Goal: Task Accomplishment & Management: Manage account settings

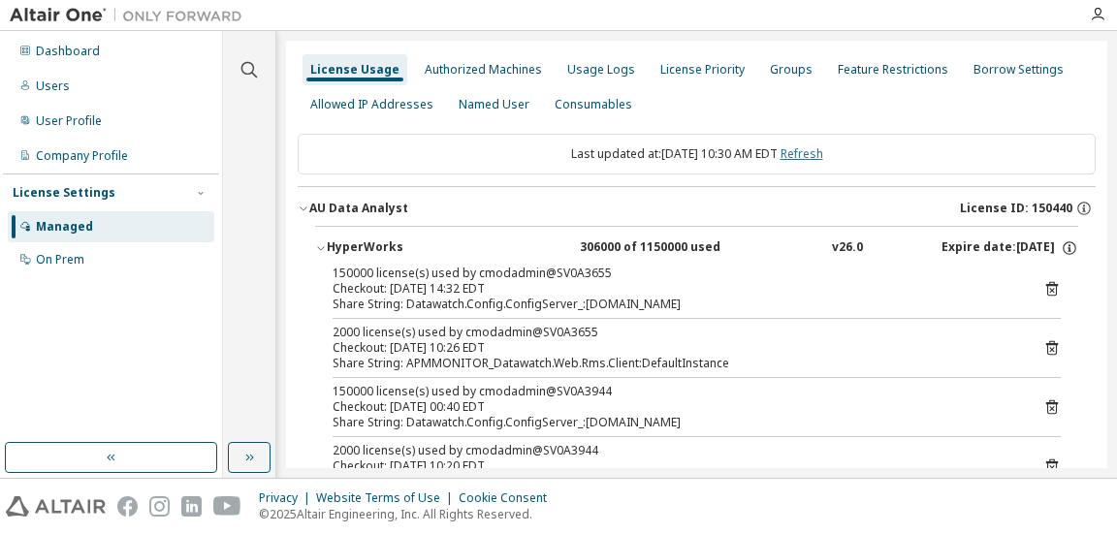
click at [823, 147] on link "Refresh" at bounding box center [802, 153] width 43 height 16
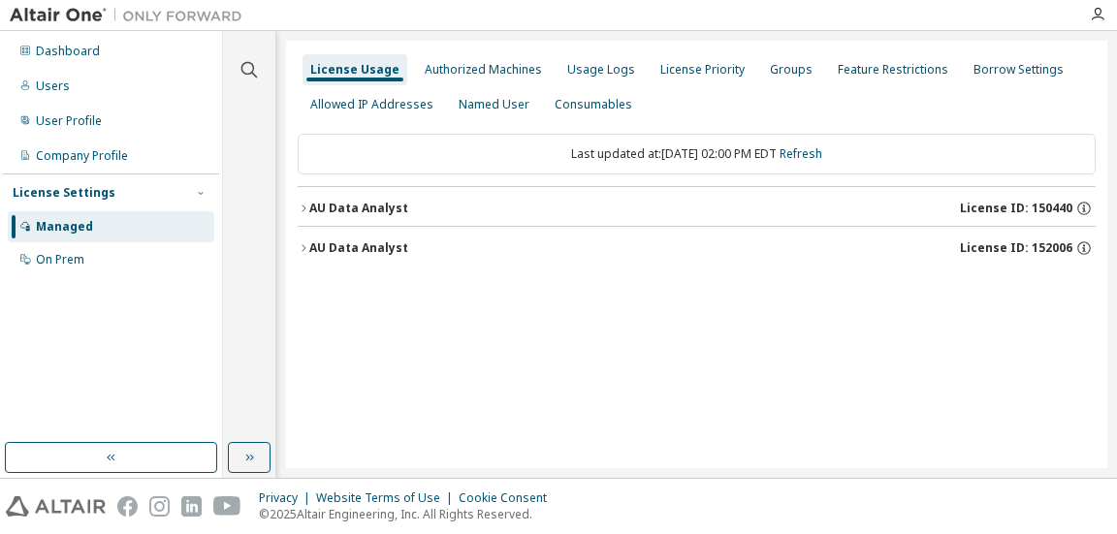
click at [361, 204] on div "AU Data Analyst" at bounding box center [358, 209] width 99 height 16
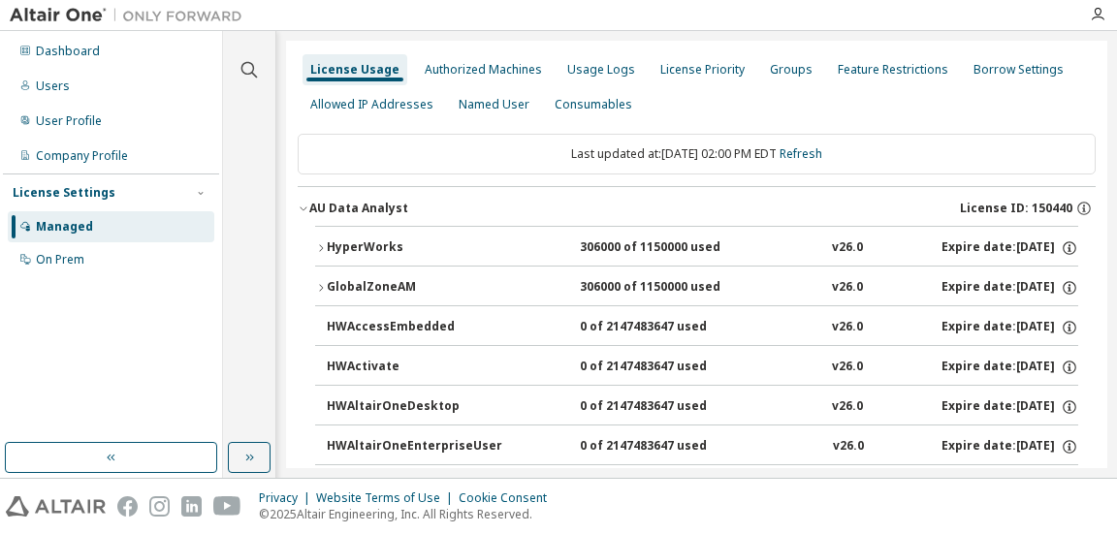
click at [348, 244] on div "HyperWorks" at bounding box center [414, 248] width 175 height 17
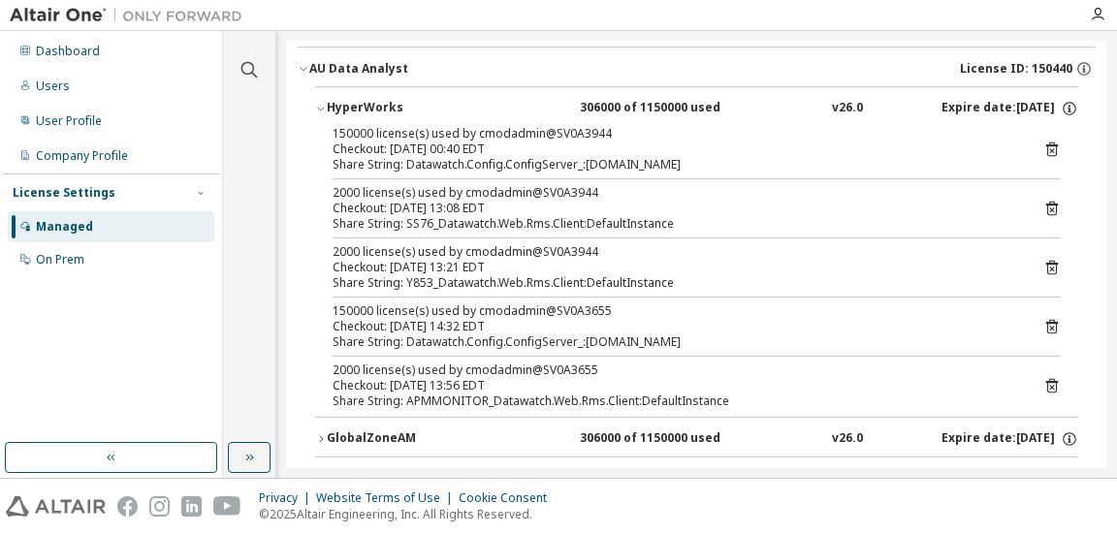
scroll to position [97, 0]
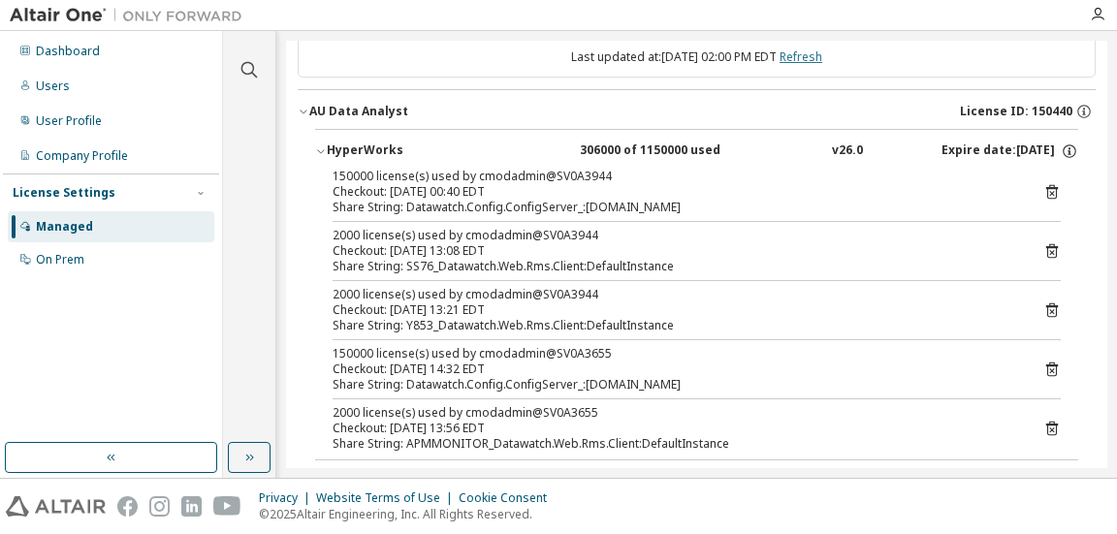
click at [813, 58] on link "Refresh" at bounding box center [801, 56] width 43 height 16
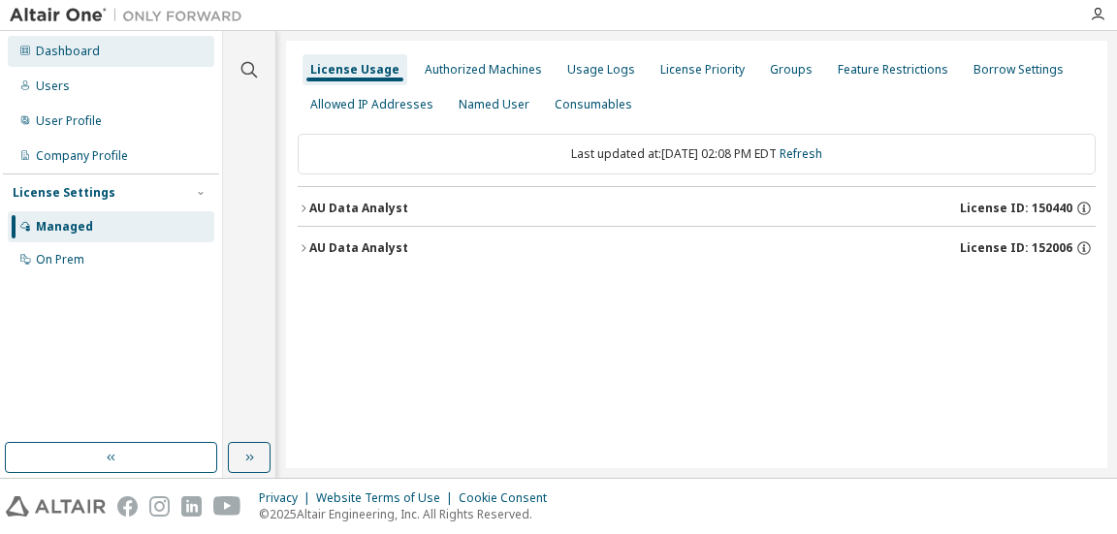
click at [67, 51] on div "Dashboard" at bounding box center [68, 52] width 64 height 16
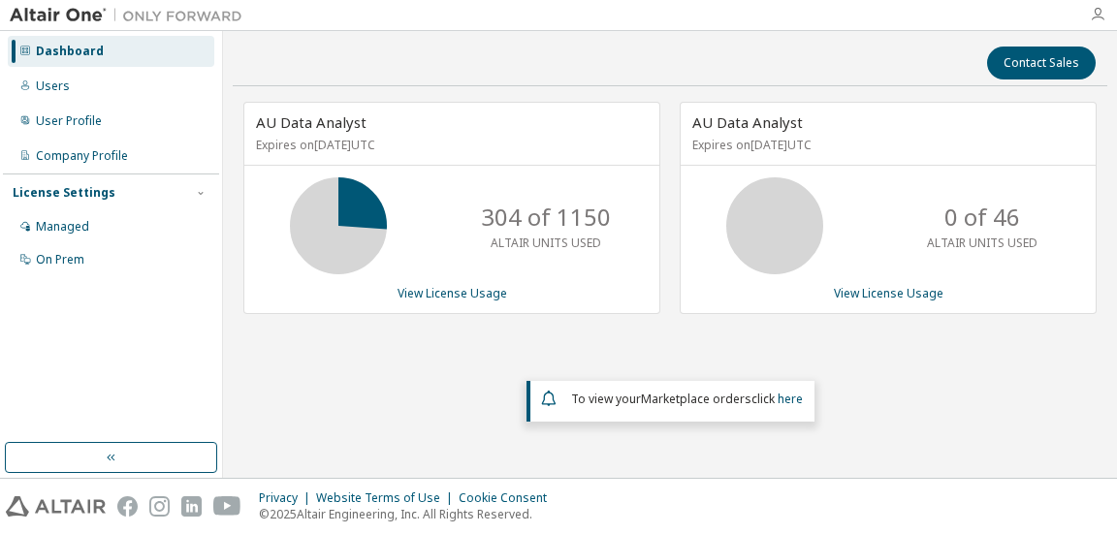
click at [1096, 11] on icon "button" at bounding box center [1098, 15] width 16 height 16
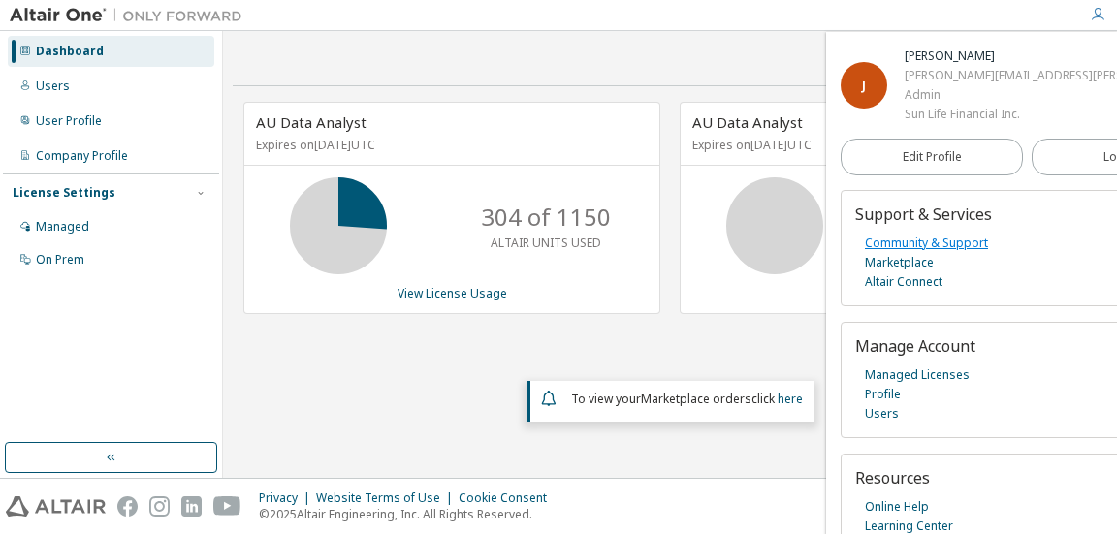
click at [924, 240] on link "Community & Support" at bounding box center [926, 243] width 123 height 19
